Goal: Obtain resource: Download file/media

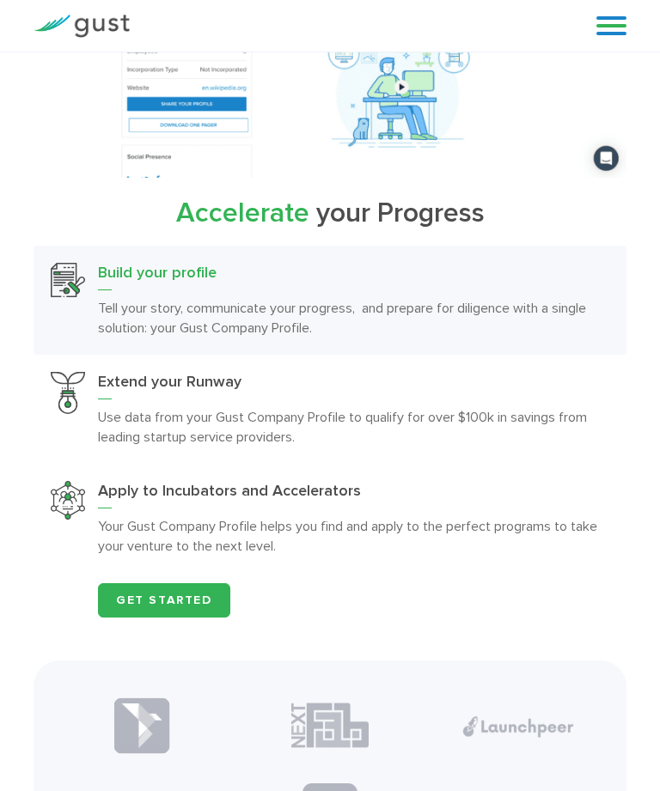
scroll to position [2594, 0]
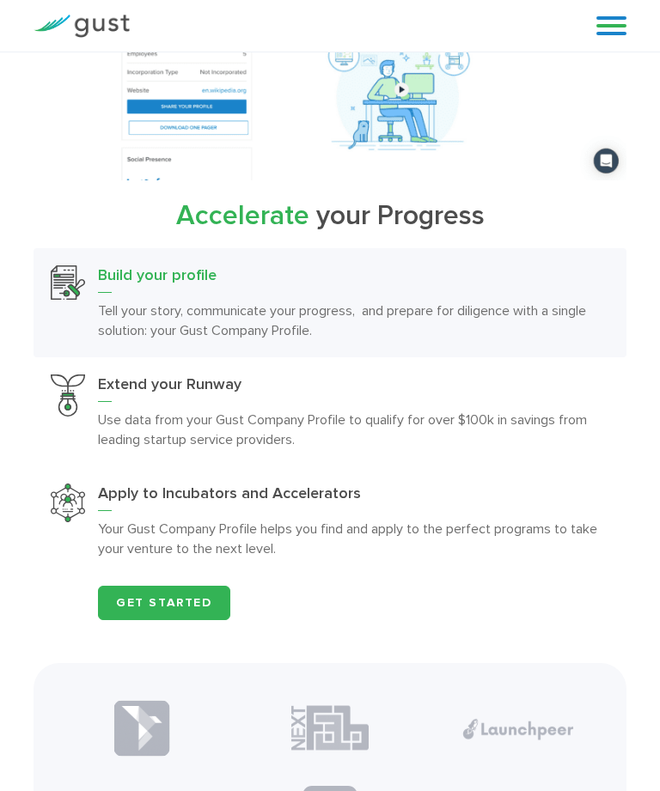
click at [200, 596] on link "Get Started" at bounding box center [164, 603] width 132 height 34
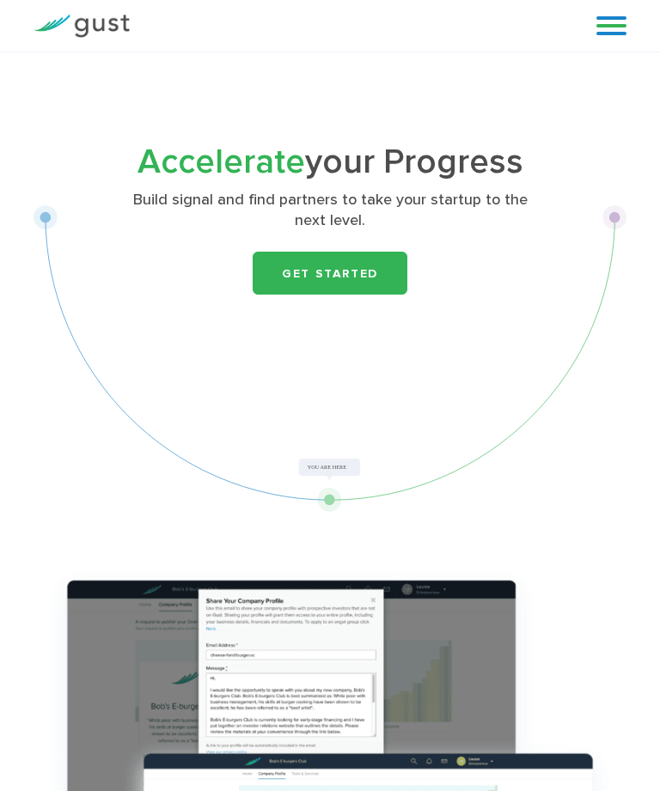
click at [370, 255] on link "Get Started" at bounding box center [329, 273] width 155 height 43
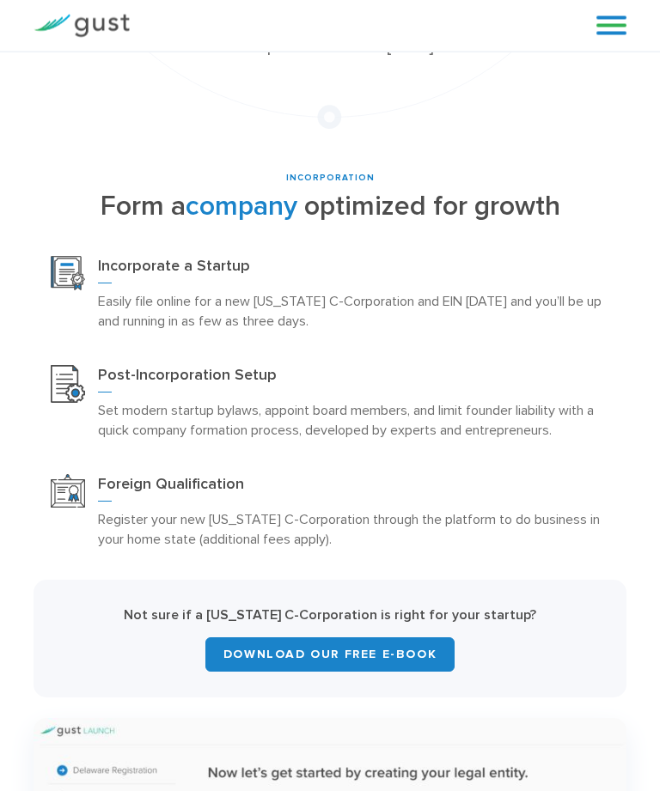
scroll to position [430, 0]
click at [422, 638] on link "Download Our Free E-Book" at bounding box center [329, 654] width 249 height 34
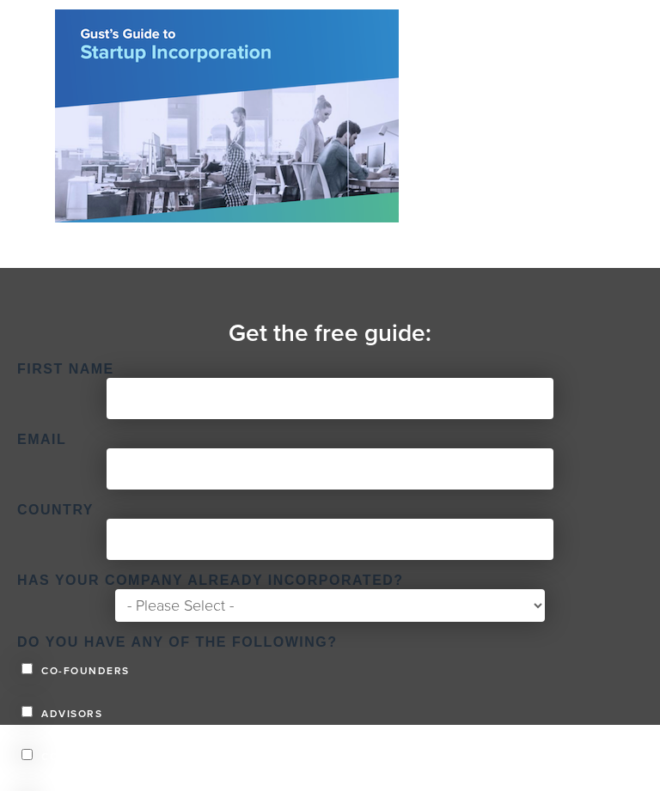
scroll to position [480, 0]
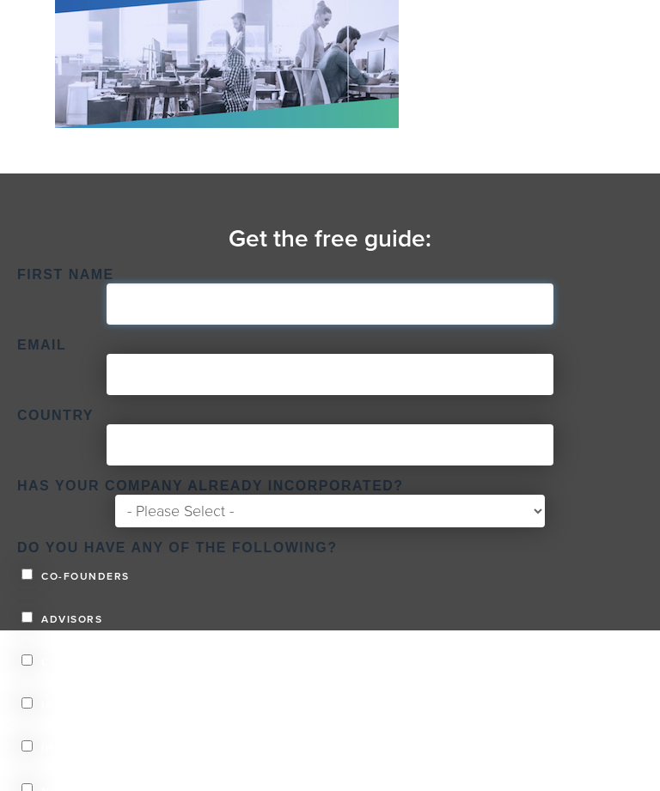
click at [482, 319] on input "First Name *" at bounding box center [329, 304] width 447 height 41
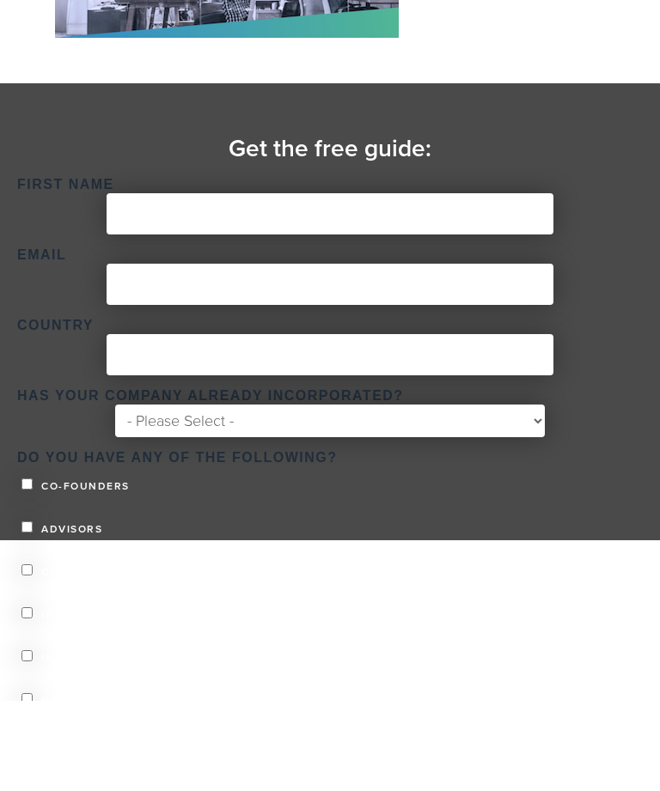
click at [494, 422] on form "First Name * Email * Country * Has your company already incorporated? * - Pleas…" at bounding box center [329, 416] width 625 height 292
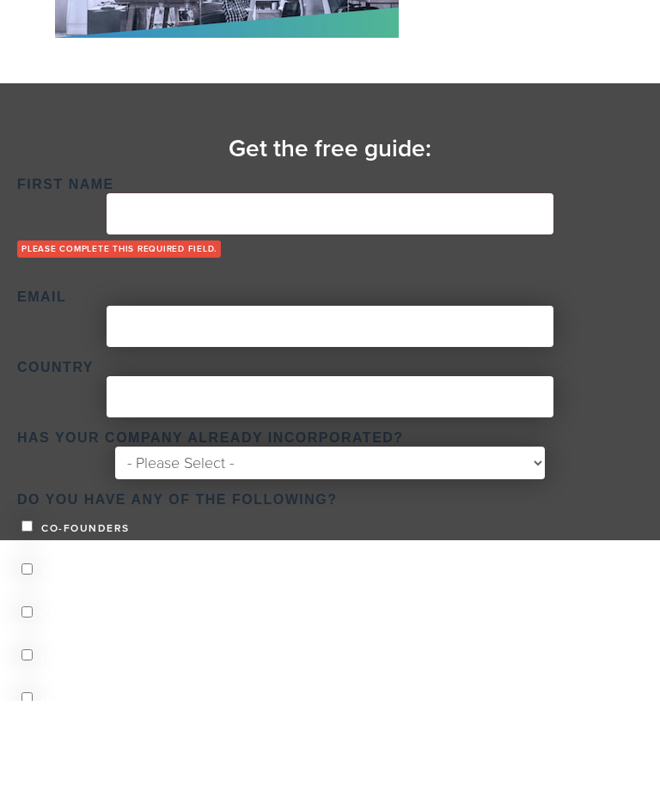
scroll to position [561, 0]
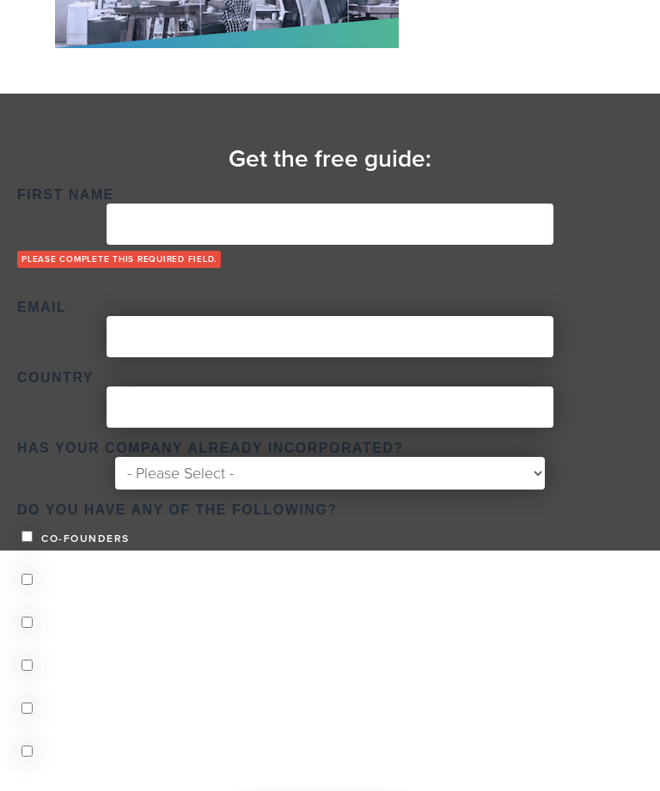
click at [501, 623] on ul "Co-founders Advisors Contractors IP or Prototype Investors None of the above" at bounding box center [329, 642] width 625 height 247
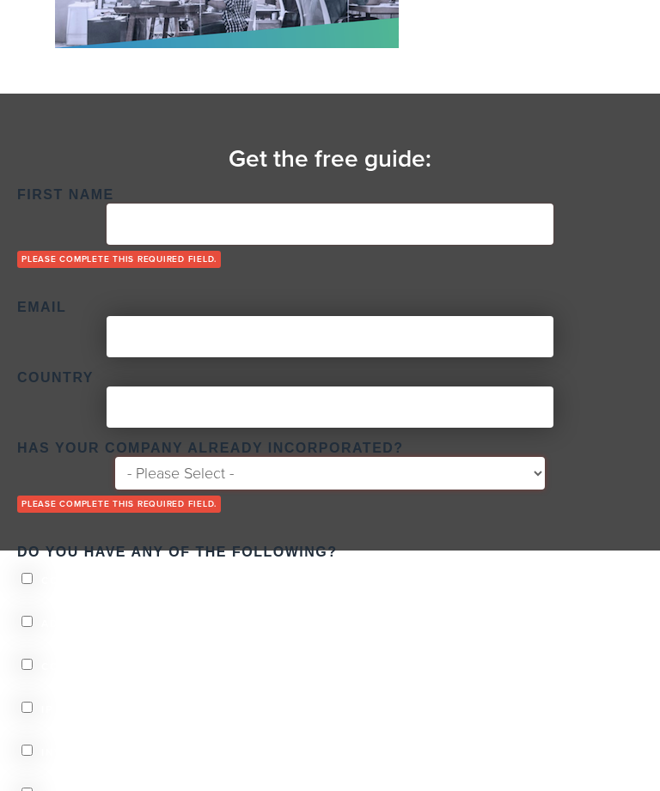
click at [487, 457] on select "- Please Select - Yes No" at bounding box center [329, 473] width 429 height 33
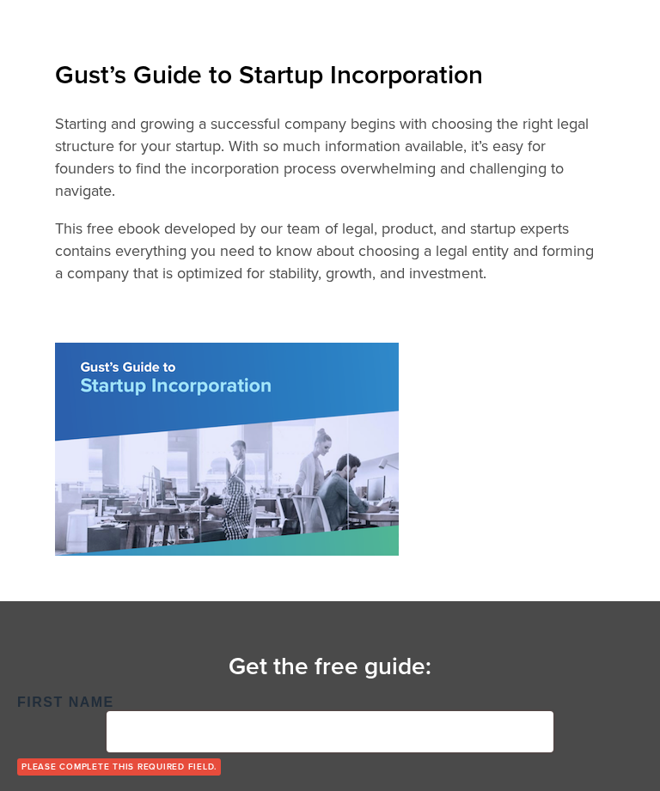
scroll to position [0, 0]
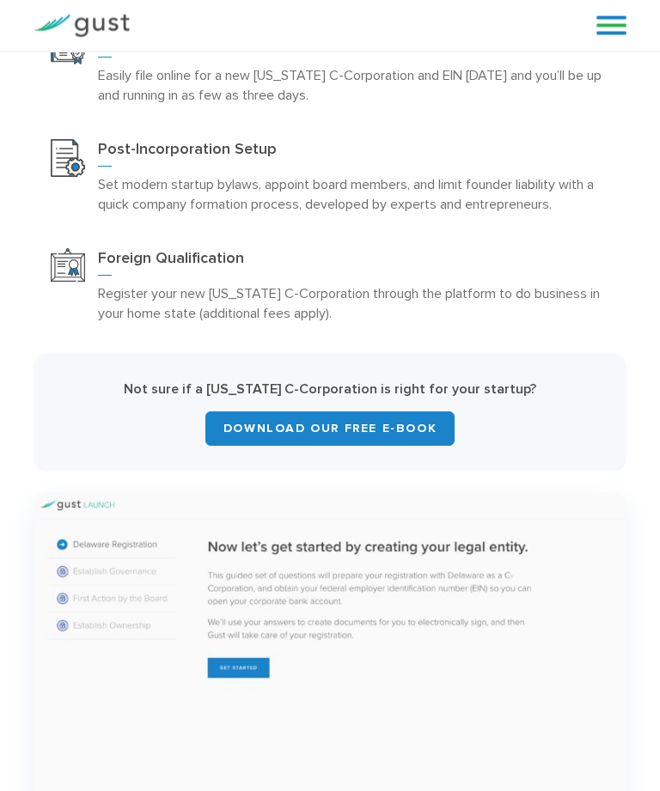
scroll to position [656, 0]
click at [245, 658] on img at bounding box center [329, 679] width 593 height 375
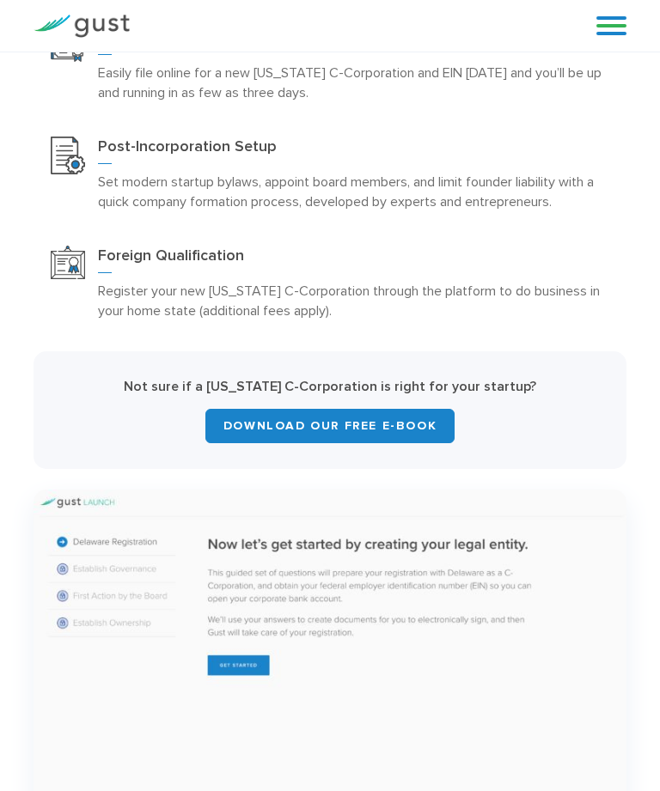
scroll to position [658, 0]
click at [252, 654] on img at bounding box center [329, 677] width 593 height 375
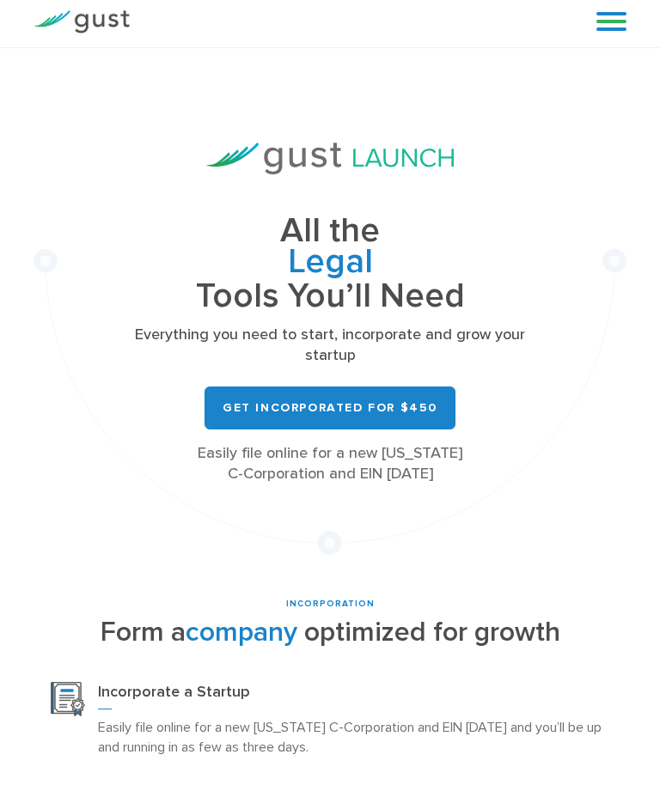
scroll to position [0, 0]
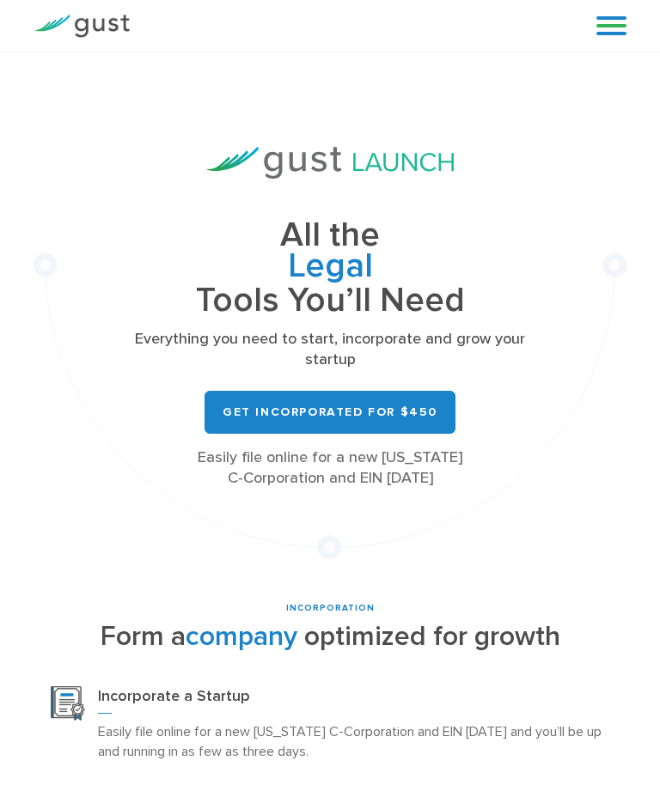
click at [406, 404] on link "Get Incorporated for $450" at bounding box center [329, 412] width 251 height 43
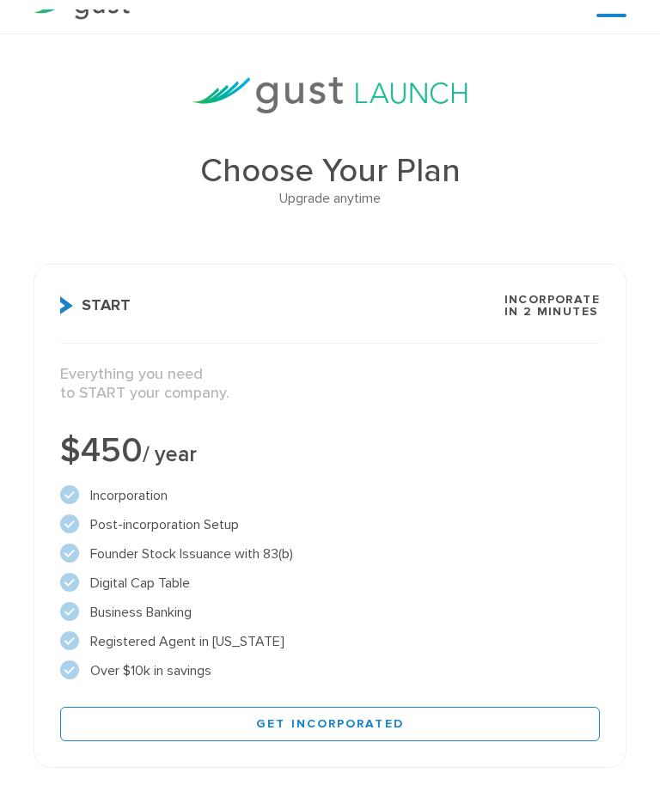
scroll to position [17, 0]
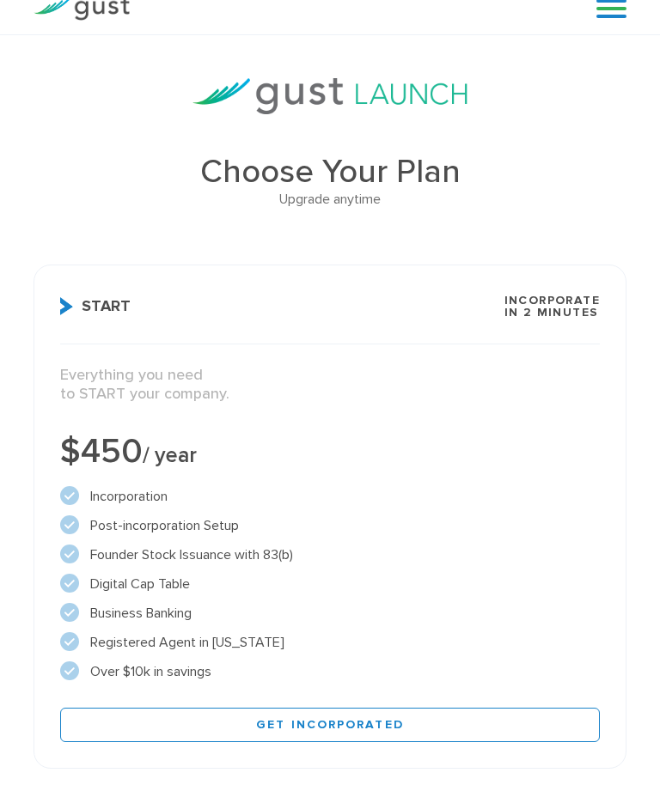
click at [371, 718] on link "Get Incorporated" at bounding box center [329, 725] width 539 height 34
